Goal: Transaction & Acquisition: Purchase product/service

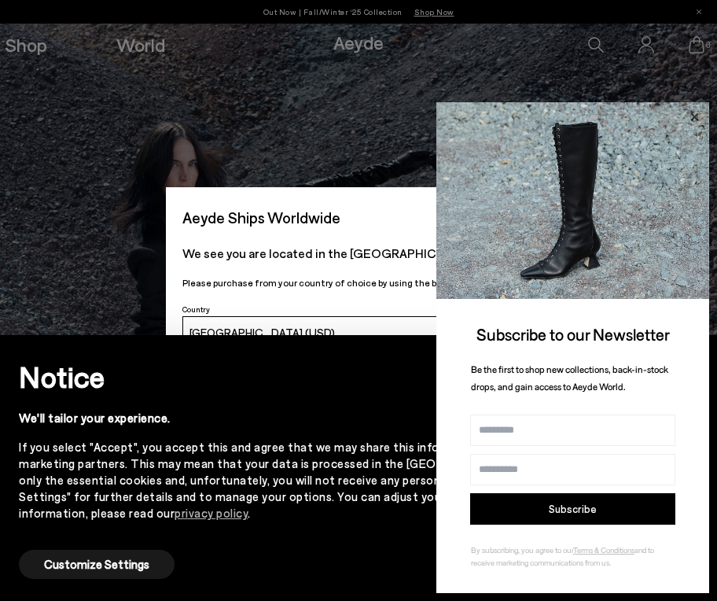
click at [699, 123] on icon at bounding box center [694, 117] width 20 height 20
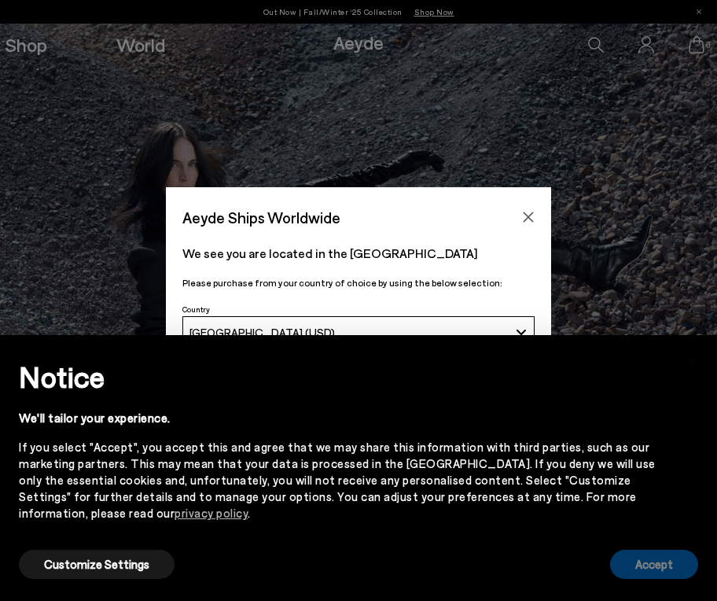
click at [633, 560] on button "Accept" at bounding box center [654, 564] width 88 height 29
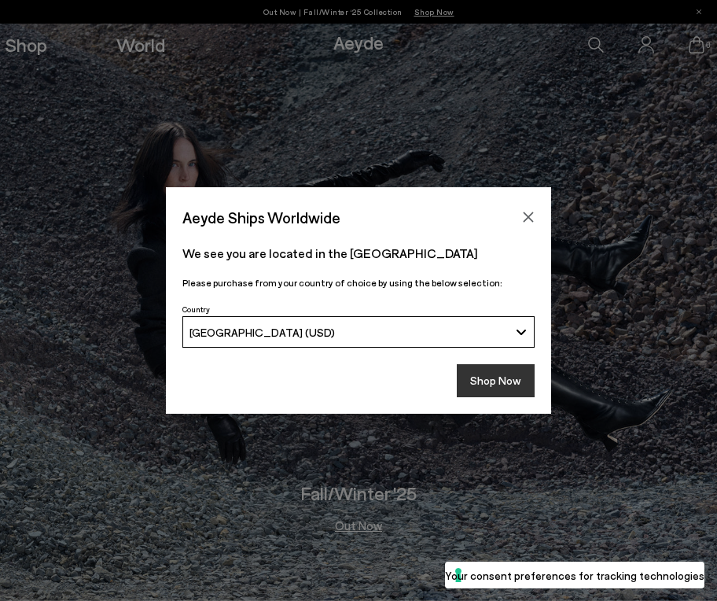
click at [507, 387] on button "Shop Now" at bounding box center [496, 380] width 78 height 33
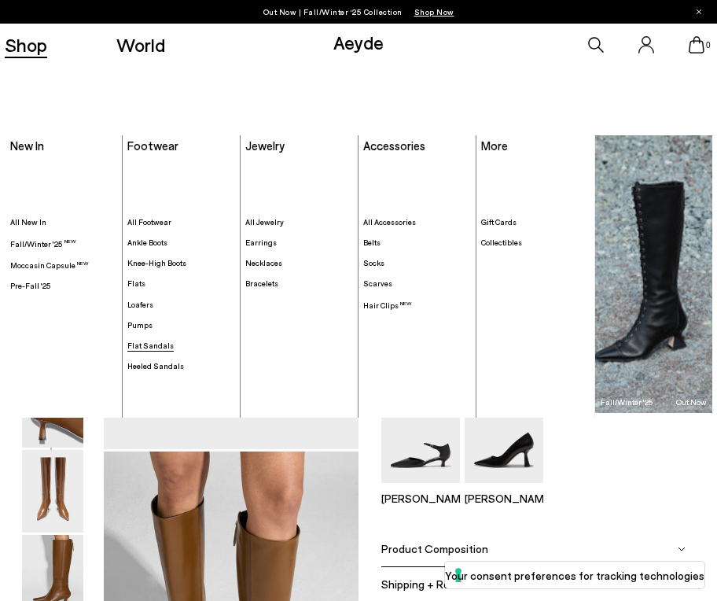
click at [157, 348] on span "Flat Sandals" at bounding box center [150, 345] width 46 height 9
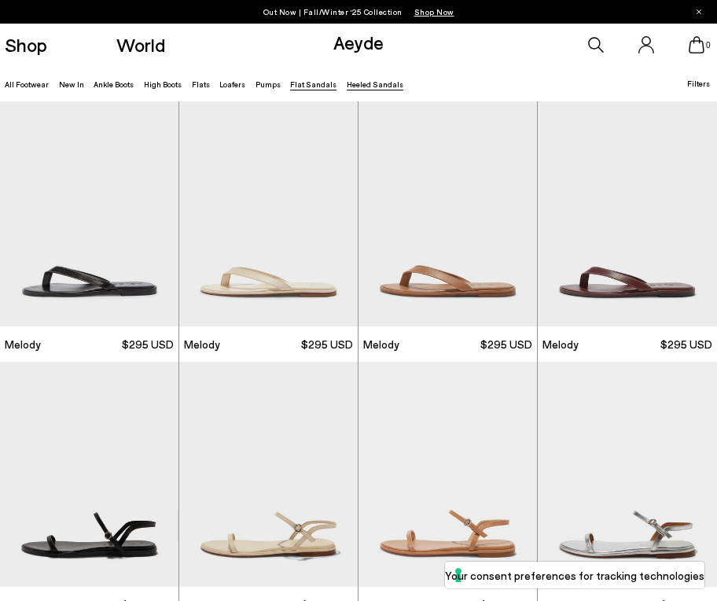
click at [347, 83] on link "Heeled Sandals" at bounding box center [375, 83] width 57 height 9
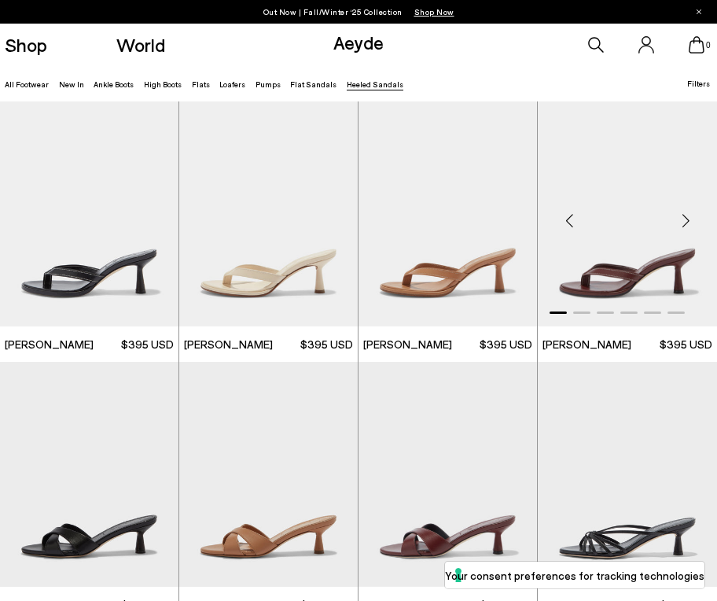
click at [686, 216] on div "Next slide" at bounding box center [685, 220] width 47 height 47
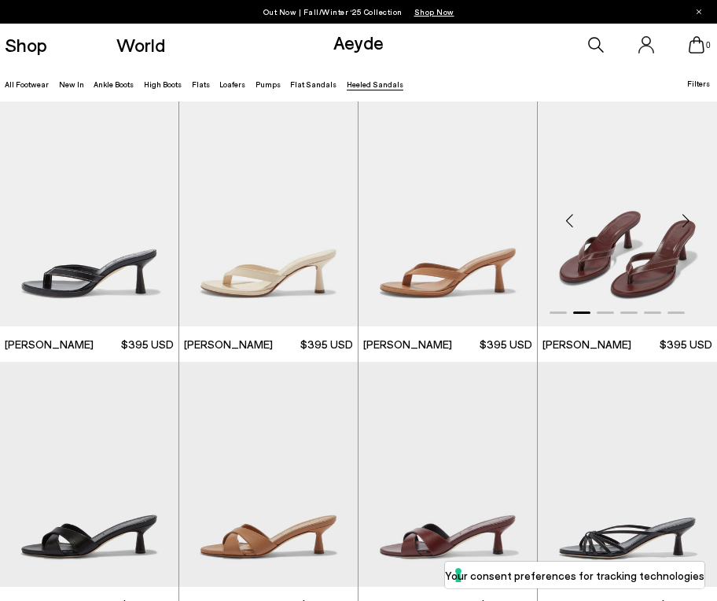
click at [686, 216] on div "Next slide" at bounding box center [685, 220] width 47 height 47
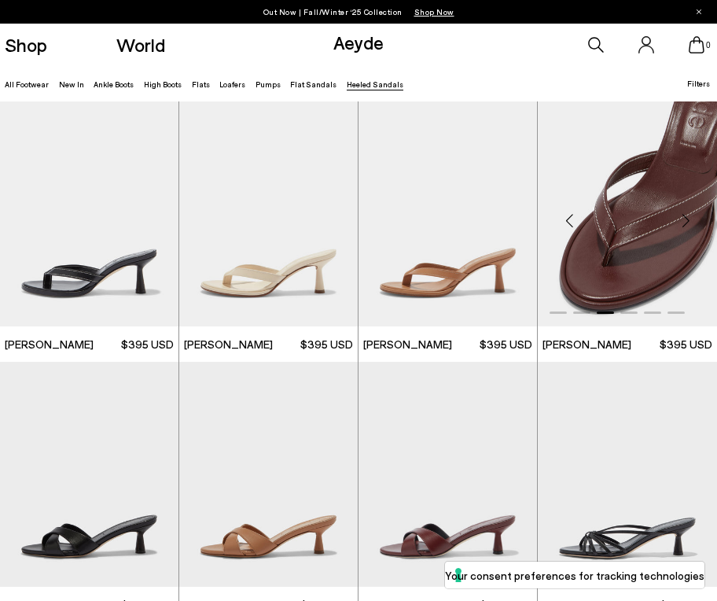
click at [686, 216] on div "Next slide" at bounding box center [685, 220] width 47 height 47
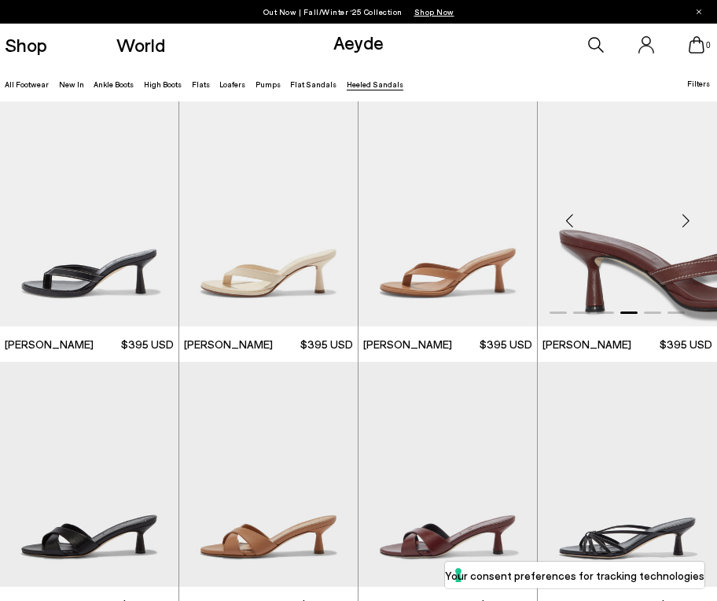
click at [686, 216] on div "Next slide" at bounding box center [685, 220] width 47 height 47
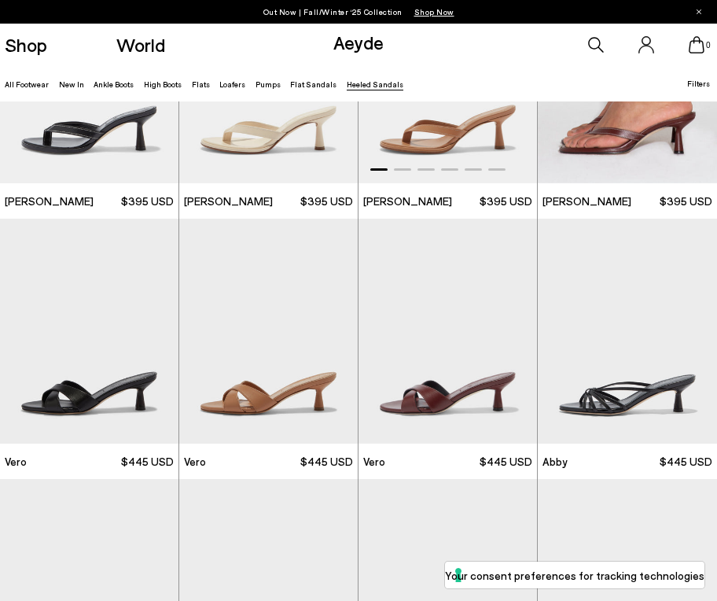
scroll to position [145, 0]
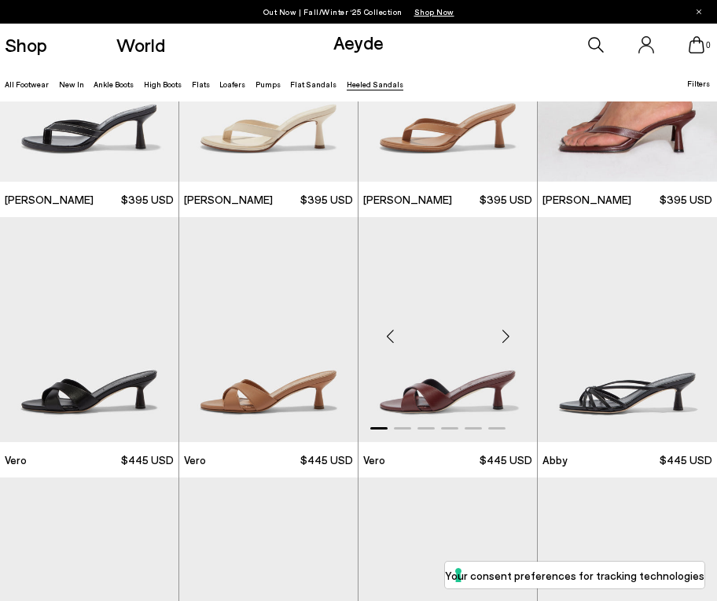
click at [502, 346] on div "Next slide" at bounding box center [505, 335] width 47 height 47
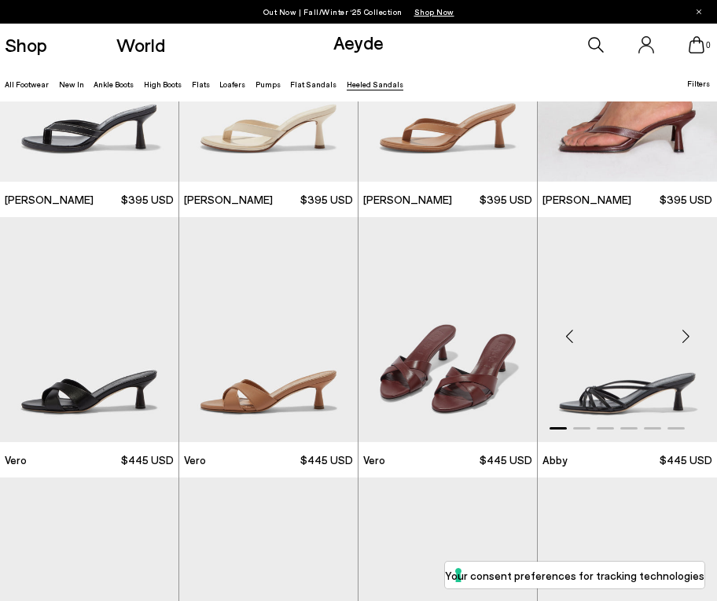
click at [692, 330] on div "Next slide" at bounding box center [685, 335] width 47 height 47
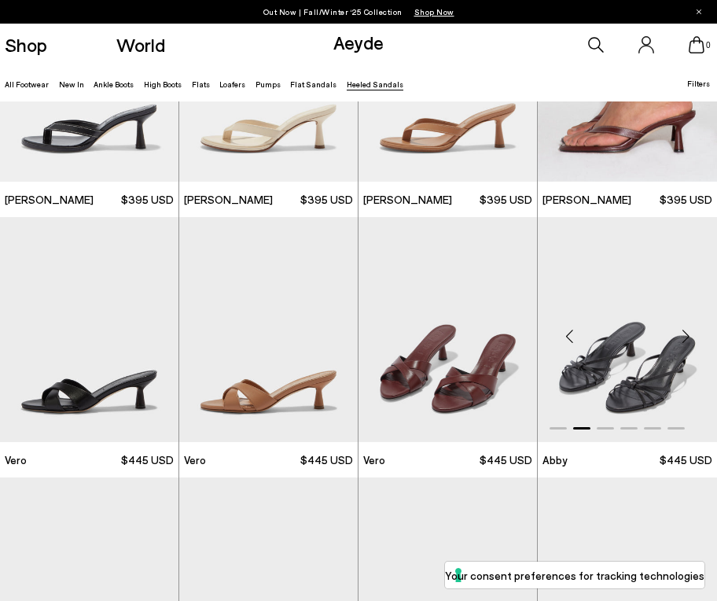
click at [692, 330] on div "Next slide" at bounding box center [685, 335] width 47 height 47
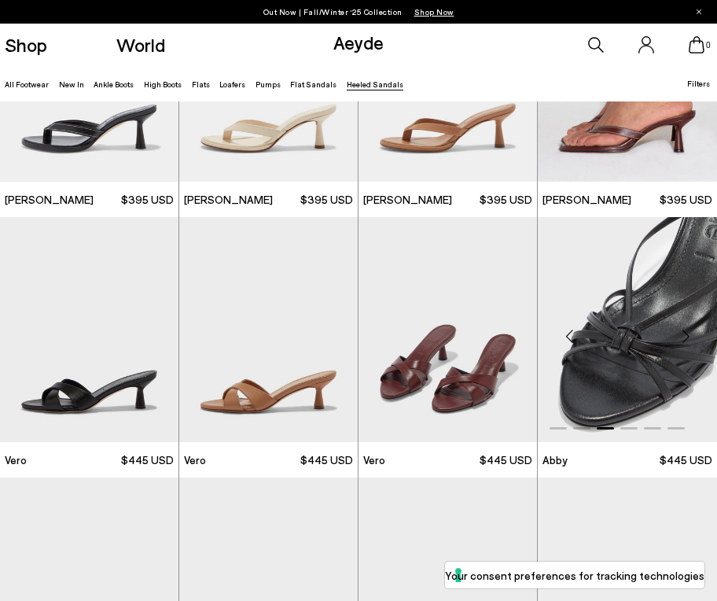
click at [692, 330] on div "Next slide" at bounding box center [685, 335] width 47 height 47
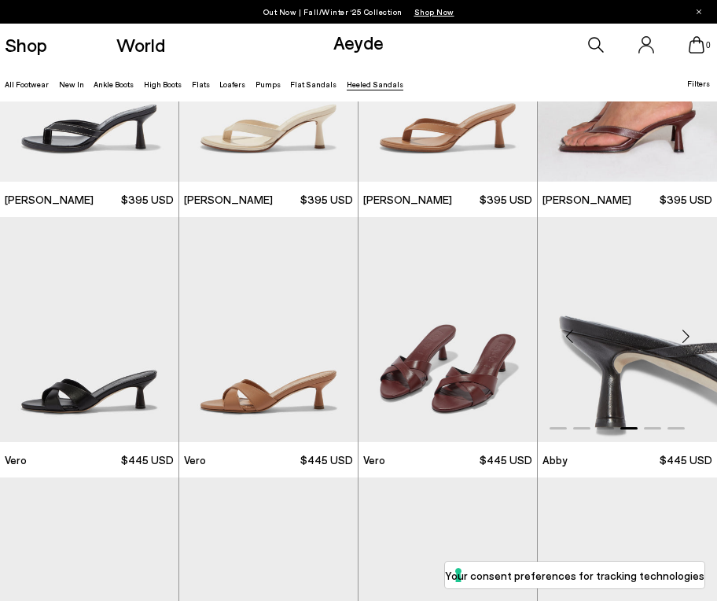
click at [692, 330] on div "Next slide" at bounding box center [685, 335] width 47 height 47
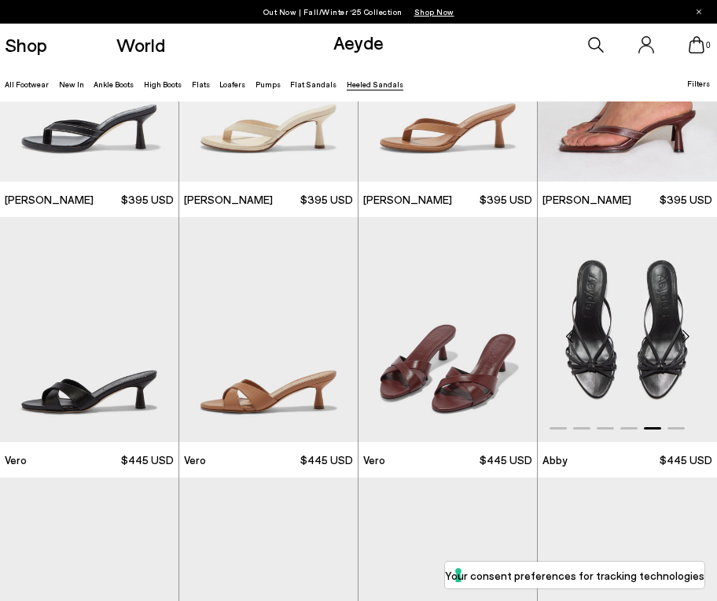
click at [692, 330] on div "Next slide" at bounding box center [685, 335] width 47 height 47
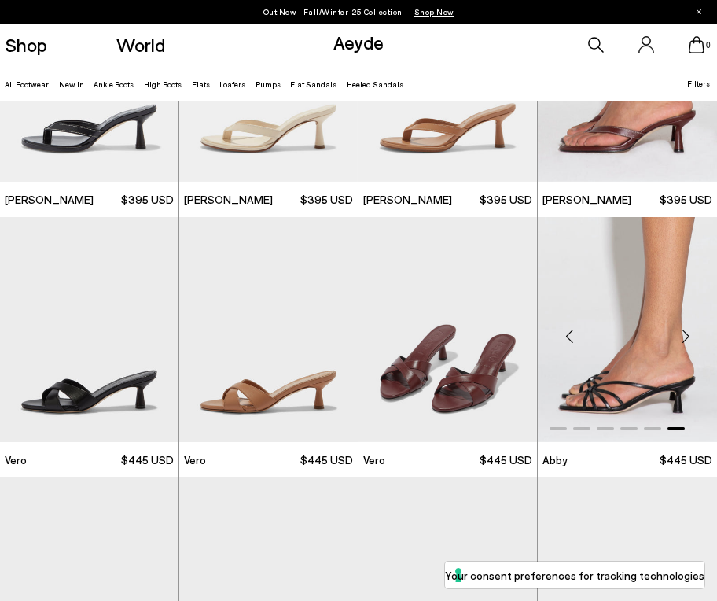
click at [692, 330] on div "Next slide" at bounding box center [685, 335] width 47 height 47
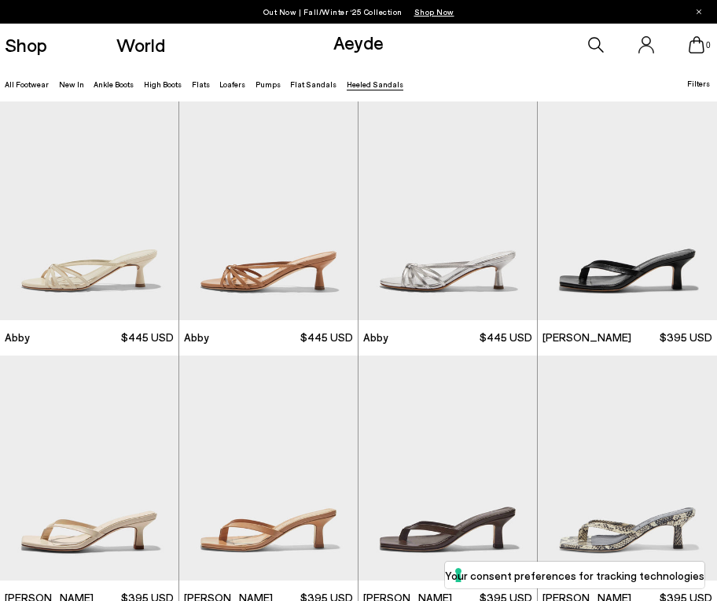
scroll to position [605, 0]
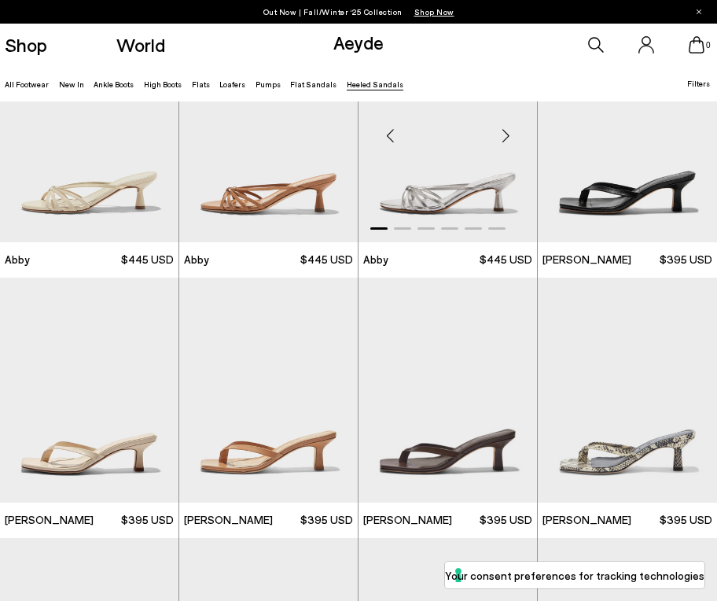
click at [503, 133] on div "Next slide" at bounding box center [505, 135] width 47 height 47
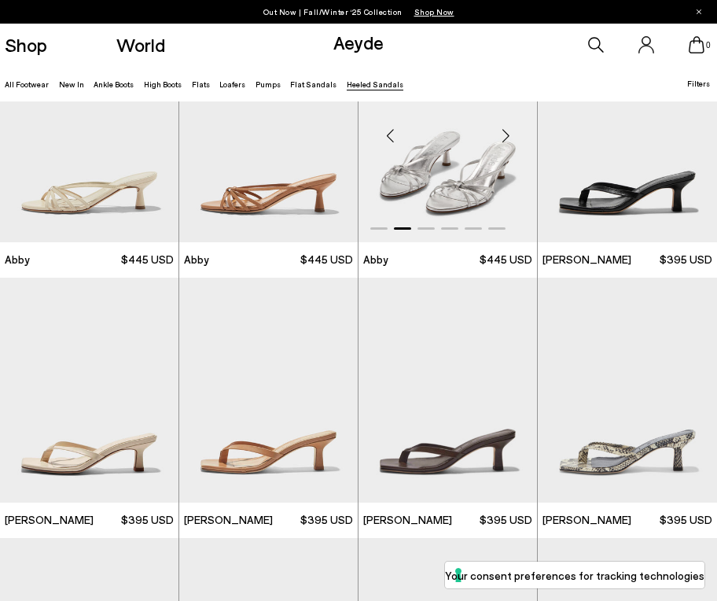
click at [503, 133] on div "Next slide" at bounding box center [505, 135] width 47 height 47
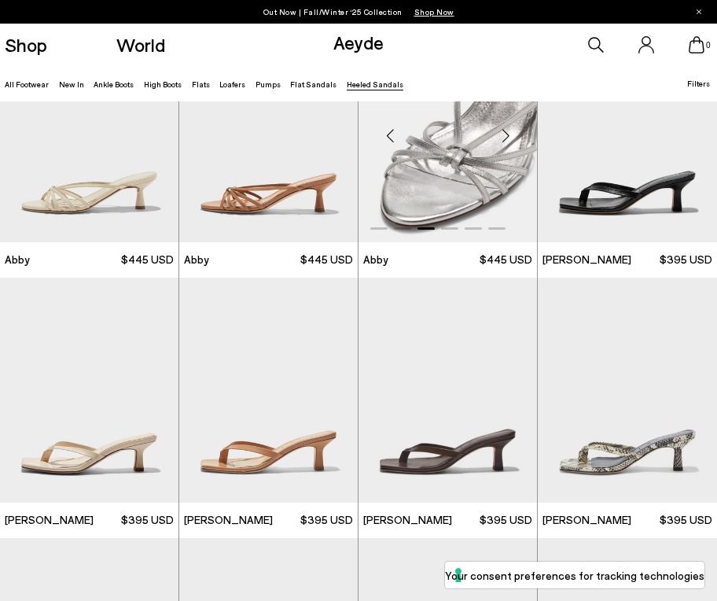
click at [503, 133] on div "Next slide" at bounding box center [505, 135] width 47 height 47
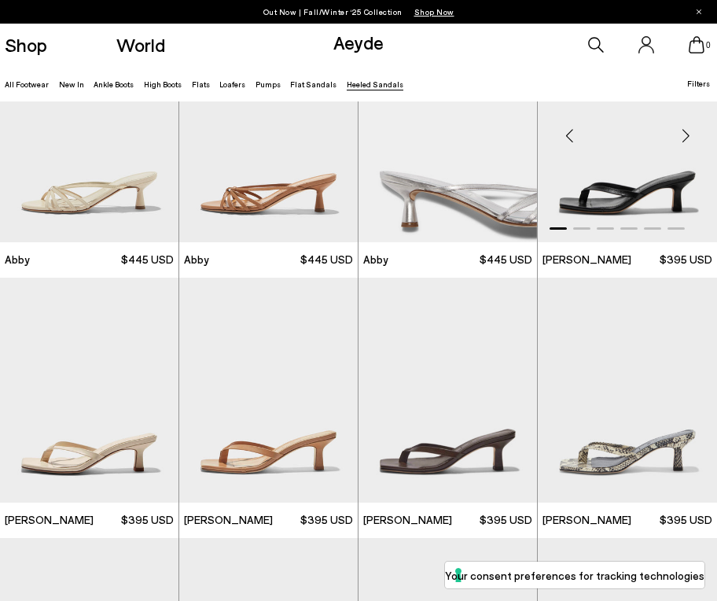
click at [688, 131] on div "Next slide" at bounding box center [685, 135] width 47 height 47
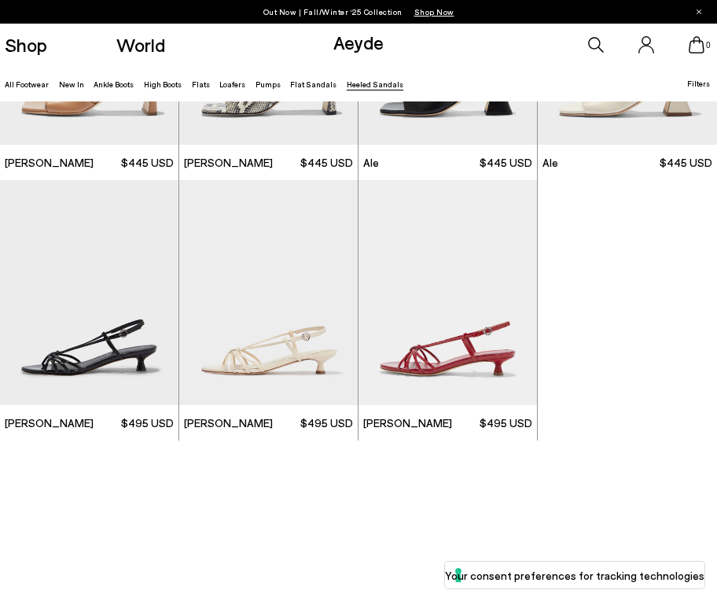
scroll to position [2270, 0]
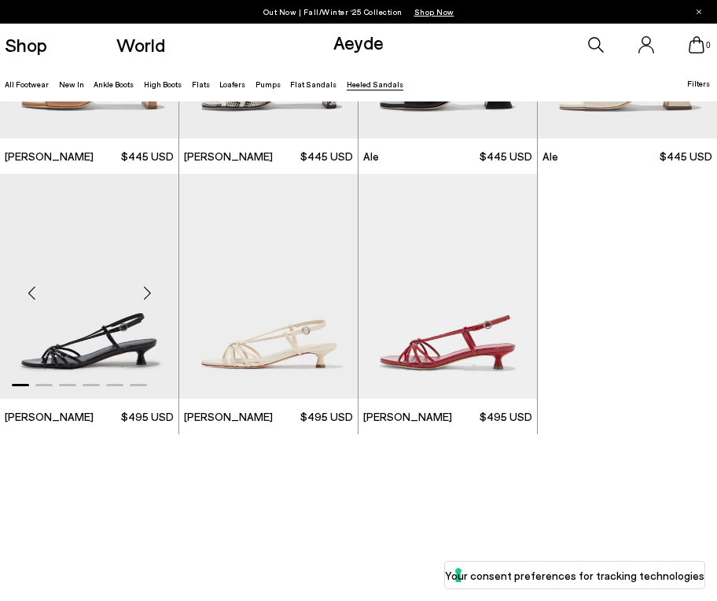
click at [149, 289] on div "Next slide" at bounding box center [146, 292] width 47 height 47
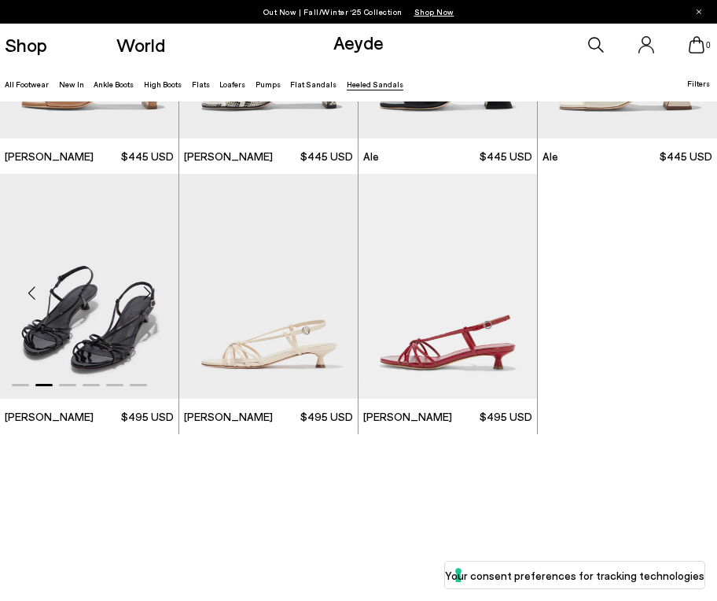
click at [149, 289] on div "Next slide" at bounding box center [146, 292] width 47 height 47
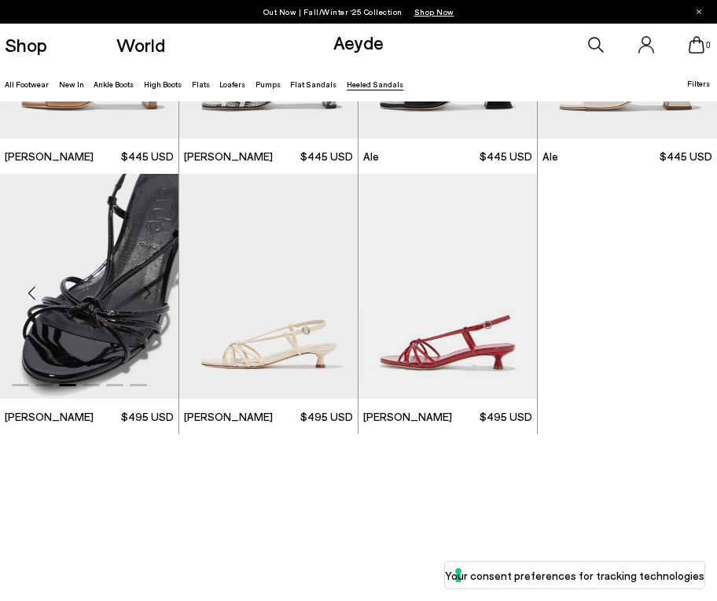
click at [149, 289] on div "Next slide" at bounding box center [146, 292] width 47 height 47
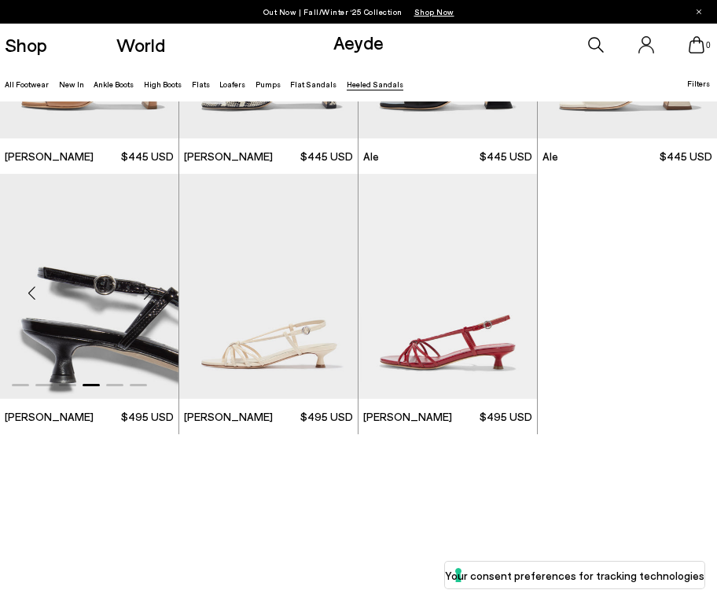
click at [149, 289] on div "Next slide" at bounding box center [146, 292] width 47 height 47
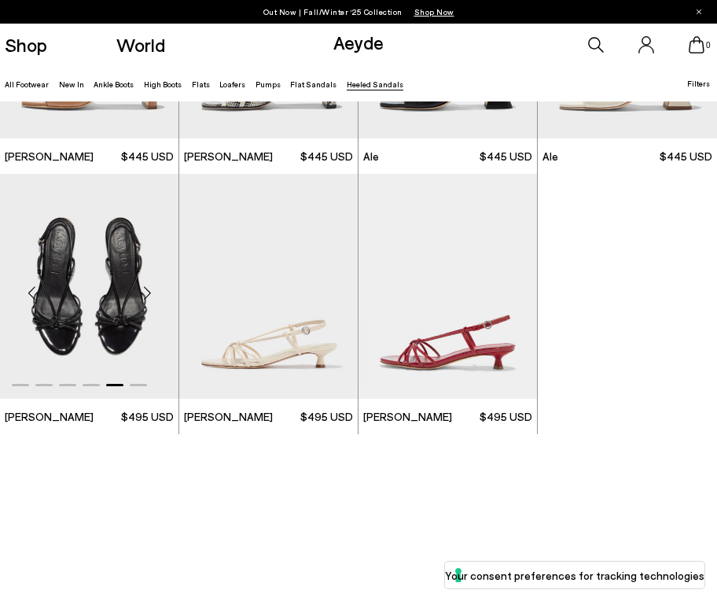
click at [149, 289] on div "Next slide" at bounding box center [146, 292] width 47 height 47
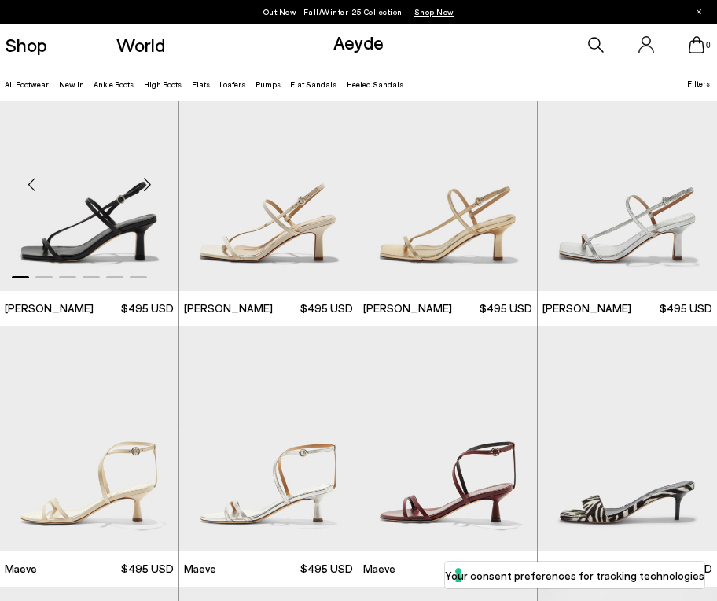
scroll to position [1067, 0]
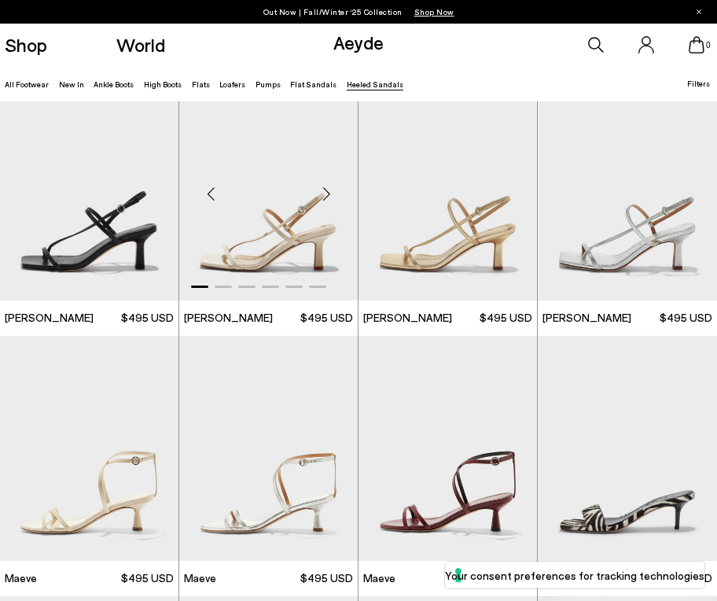
click at [327, 195] on div "Next slide" at bounding box center [326, 194] width 47 height 47
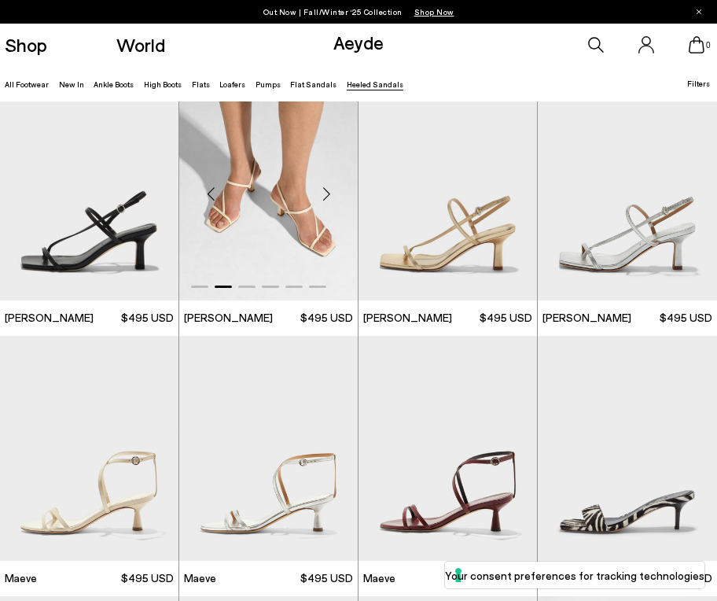
click at [327, 195] on div "Next slide" at bounding box center [326, 194] width 47 height 47
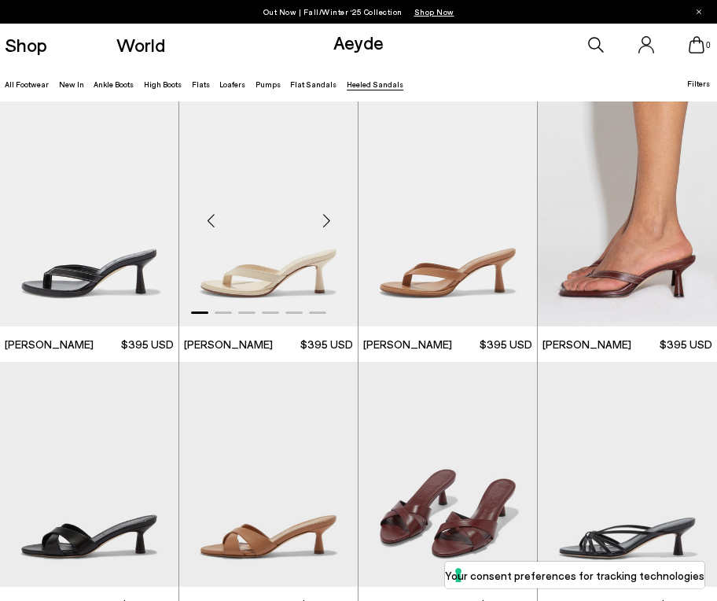
scroll to position [0, 0]
click at [158, 83] on link "High Boots" at bounding box center [163, 83] width 38 height 9
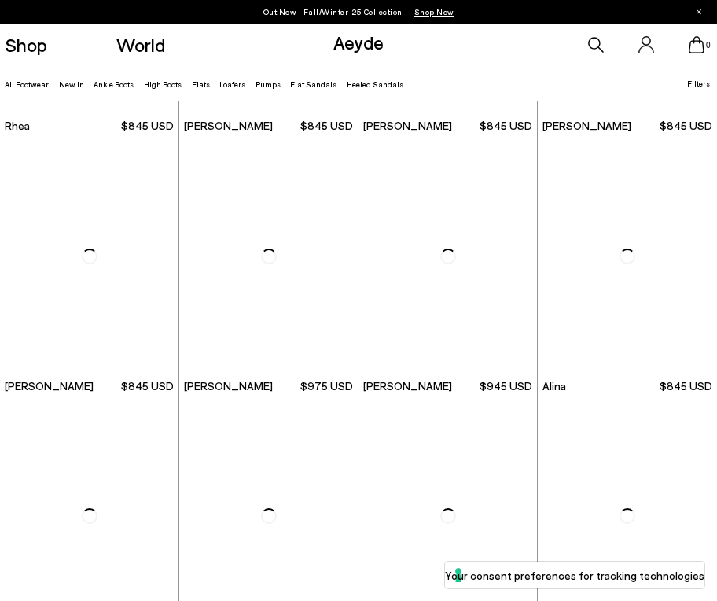
scroll to position [1085, 0]
